Goal: Task Accomplishment & Management: Use online tool/utility

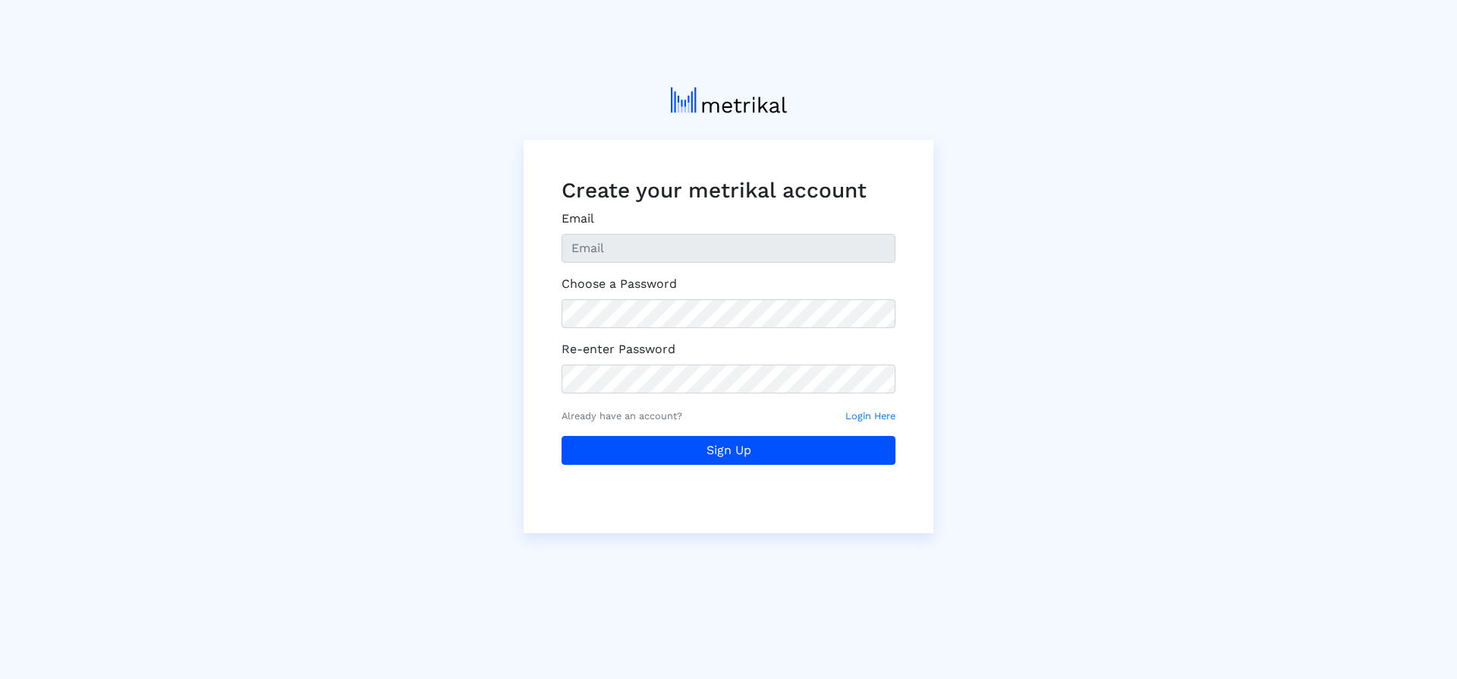
type input "[EMAIL_ADDRESS][DOMAIN_NAME]"
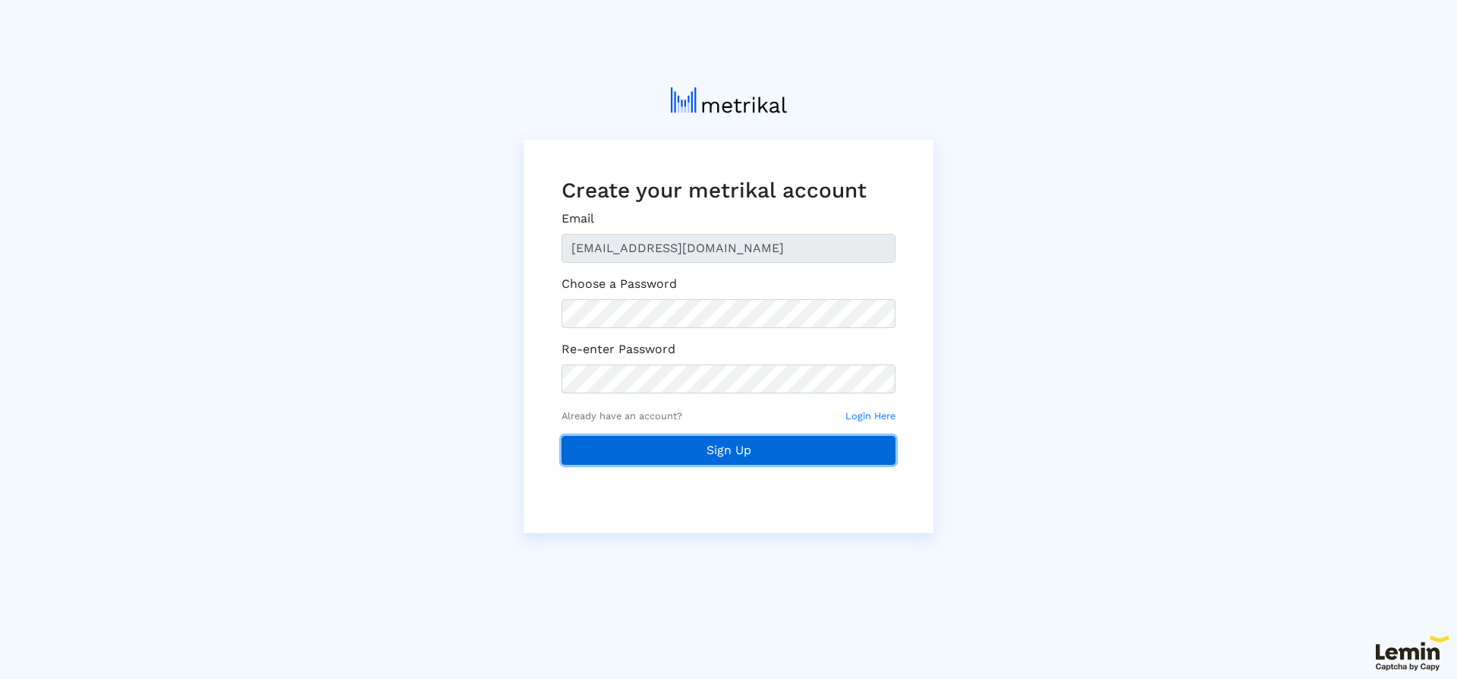
click at [723, 446] on button "Sign Up" at bounding box center [729, 450] width 334 height 29
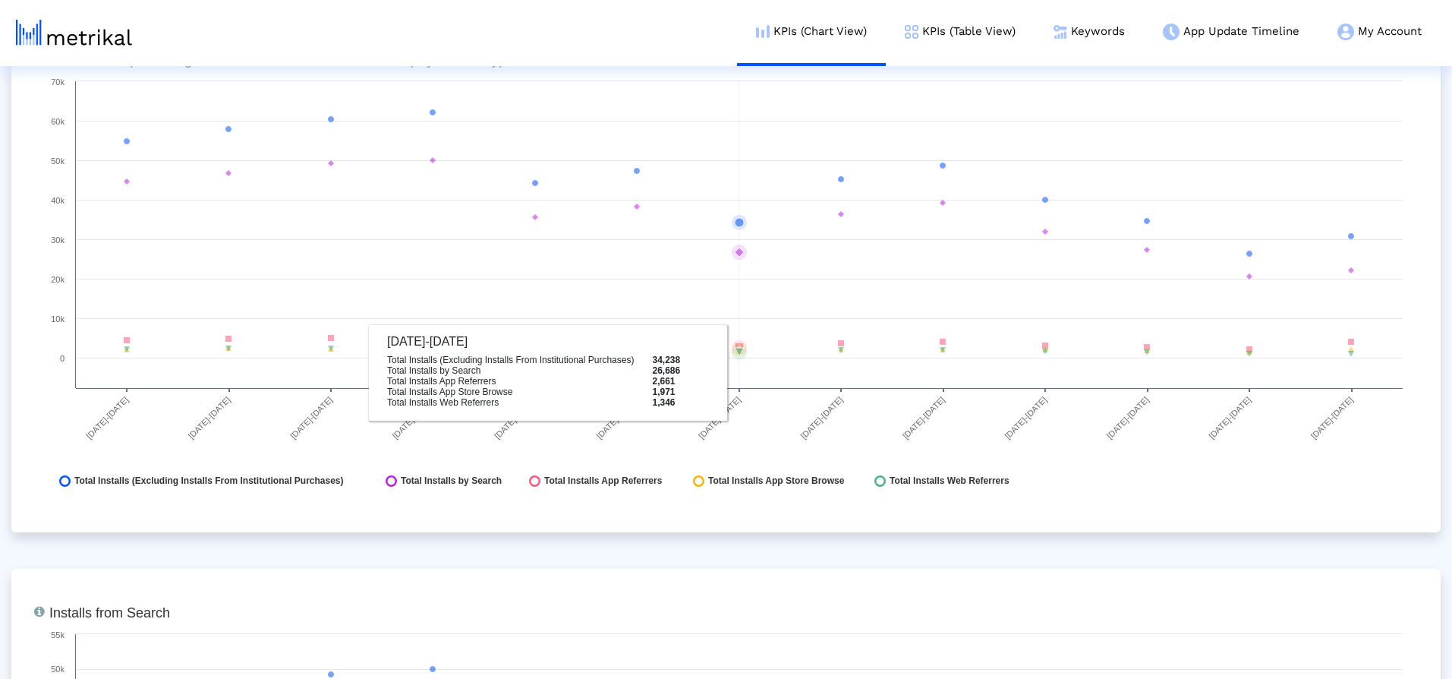
scroll to position [1868, 0]
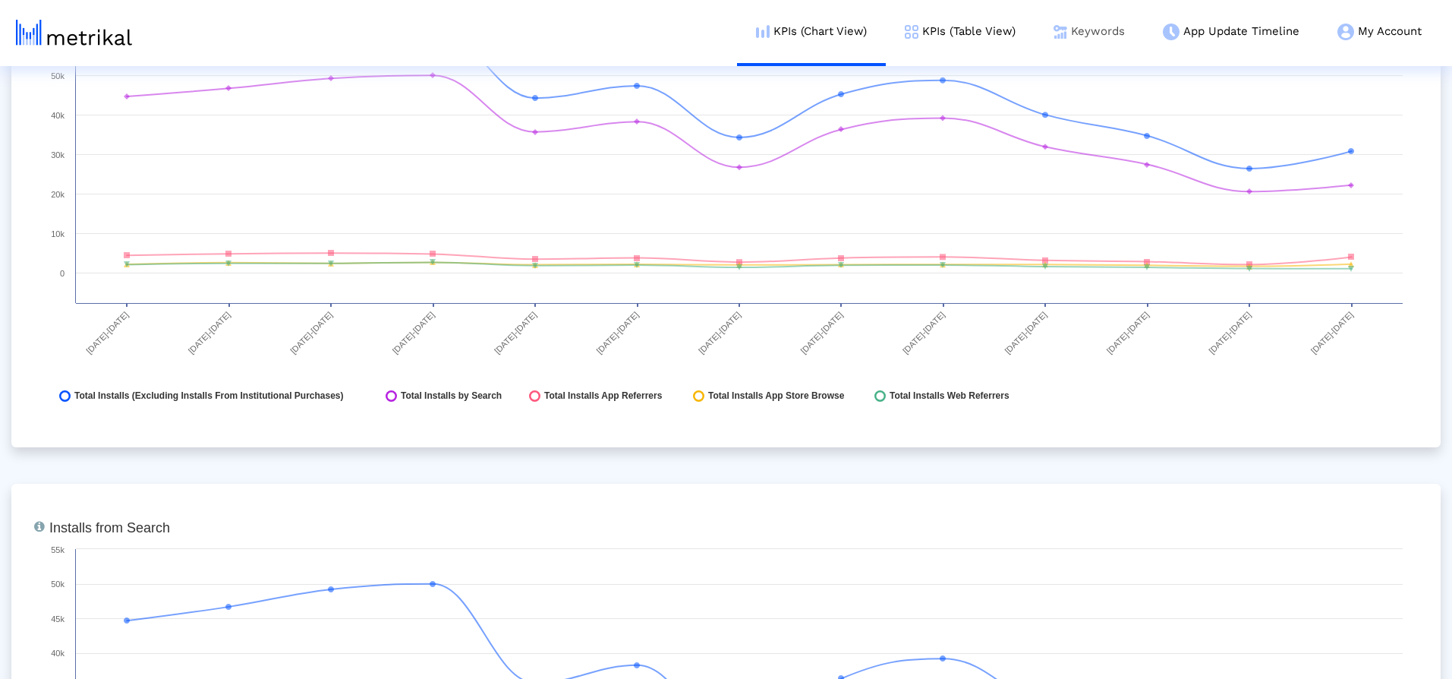
click at [1099, 24] on link "Keywords" at bounding box center [1088, 31] width 109 height 63
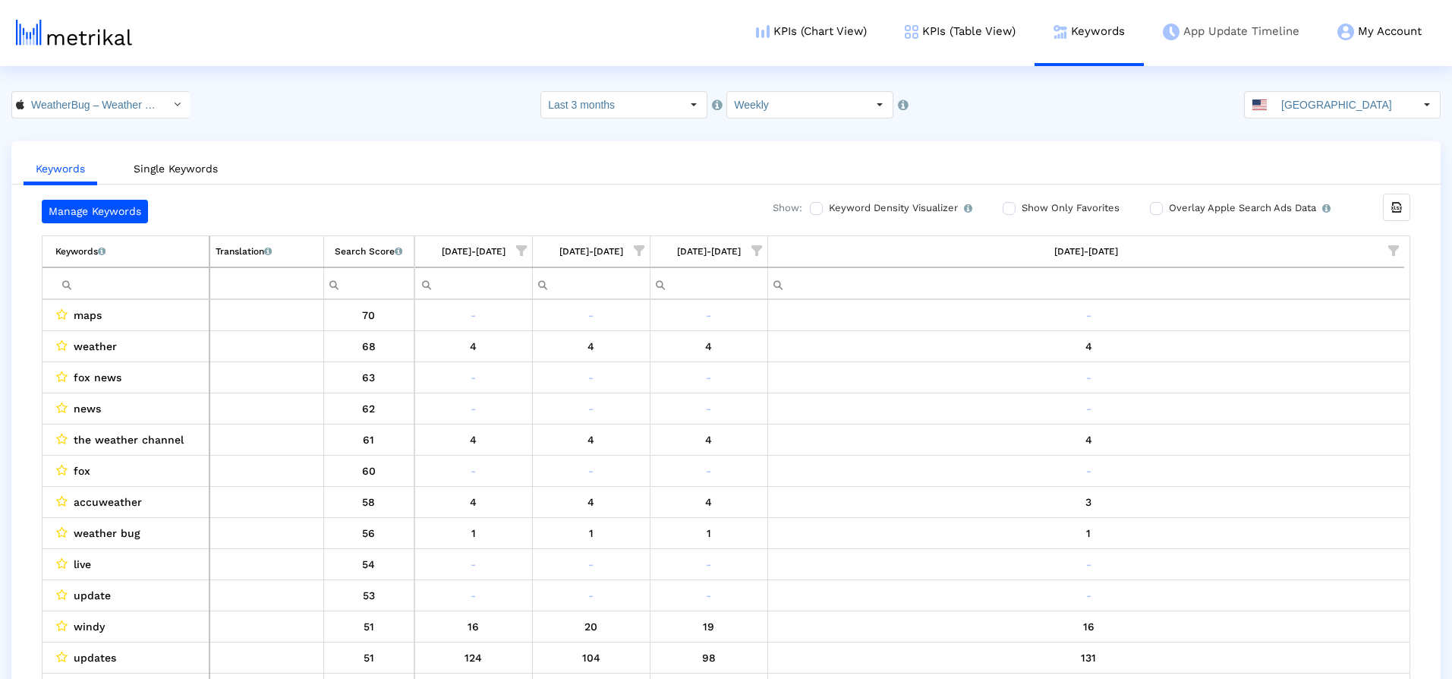
click at [1223, 28] on link "App Update Timeline" at bounding box center [1231, 31] width 175 height 63
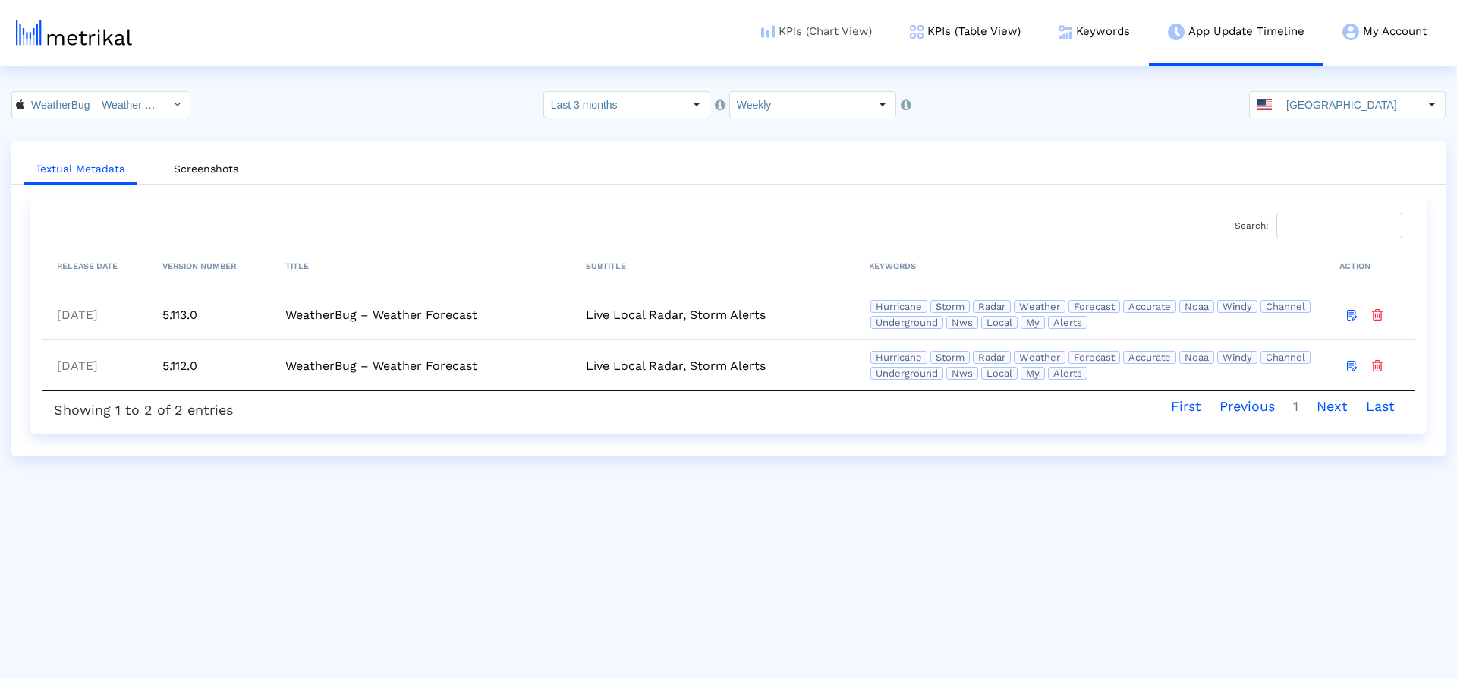
click at [872, 25] on link "KPIs (Chart View)" at bounding box center [816, 31] width 149 height 63
